Goal: Task Accomplishment & Management: Use online tool/utility

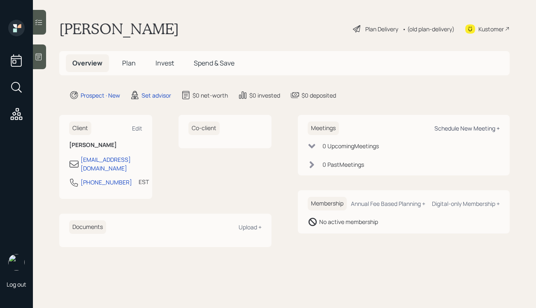
click at [452, 131] on div "Schedule New Meeting +" at bounding box center [467, 128] width 65 height 8
select select "round-[PERSON_NAME]"
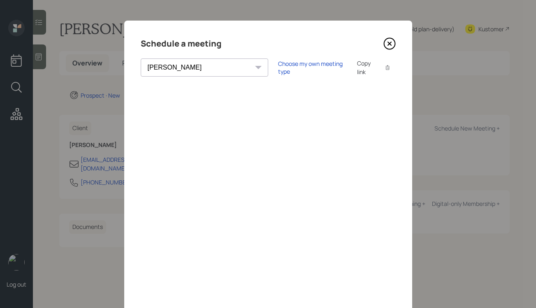
click at [394, 43] on icon at bounding box center [390, 43] width 12 height 12
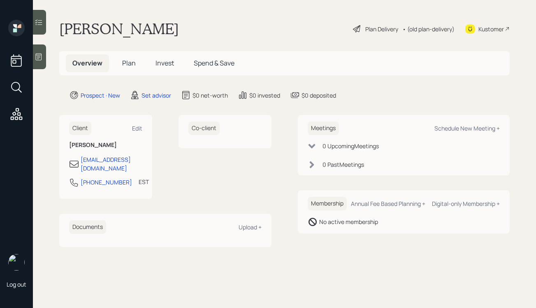
click at [40, 55] on icon at bounding box center [39, 57] width 8 height 8
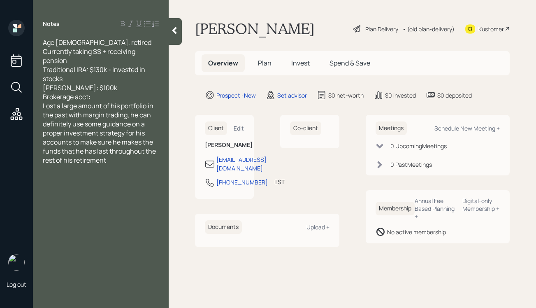
click at [110, 96] on div "Brokerage acct:" at bounding box center [101, 96] width 116 height 9
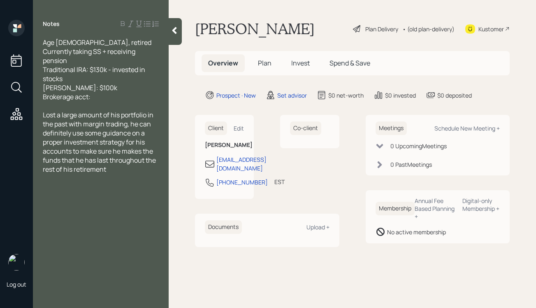
click at [178, 23] on div at bounding box center [175, 31] width 13 height 27
